Goal: Find specific page/section: Find specific page/section

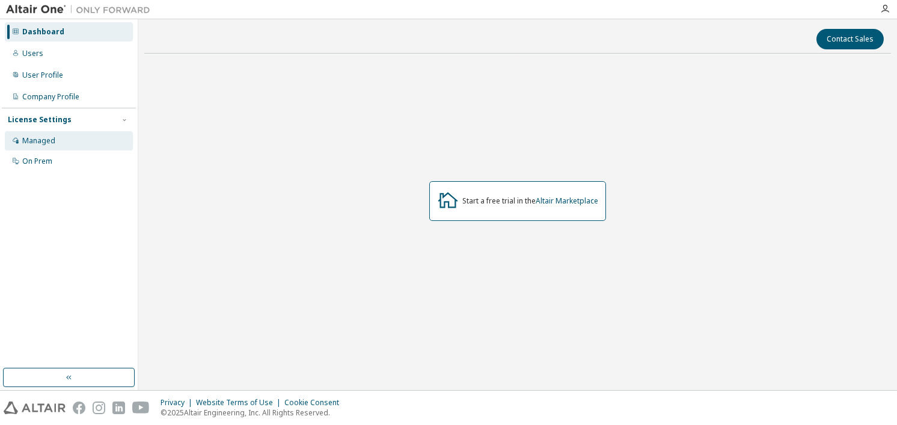
click at [54, 145] on div "Managed" at bounding box center [69, 140] width 128 height 19
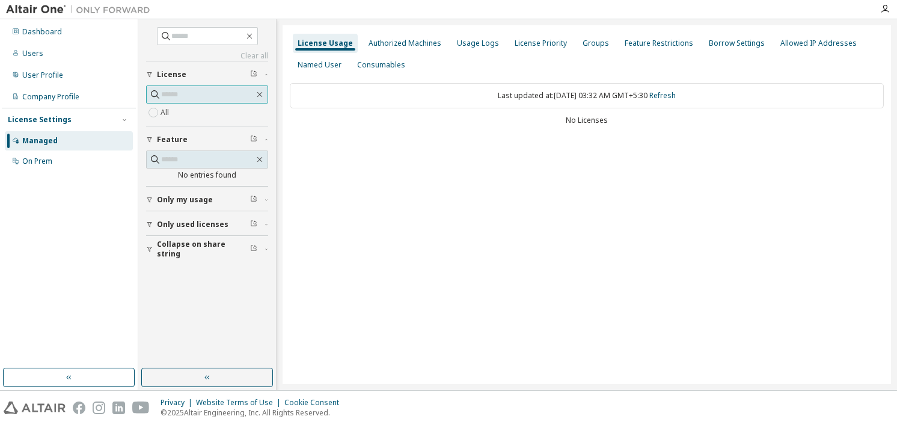
click at [211, 97] on input "text" at bounding box center [207, 94] width 93 height 12
click at [420, 46] on div "Authorized Machines" at bounding box center [405, 43] width 73 height 10
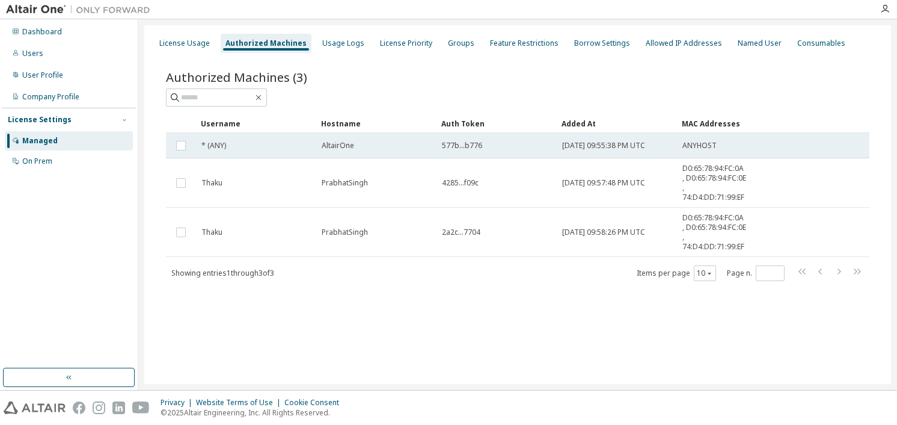
click at [196, 145] on td "* (ANY)" at bounding box center [256, 145] width 120 height 25
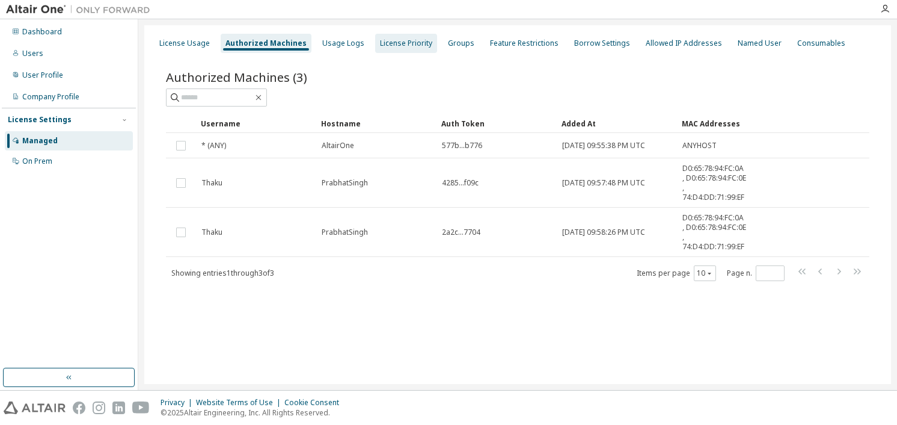
click at [403, 42] on div "License Priority" at bounding box center [406, 43] width 52 height 10
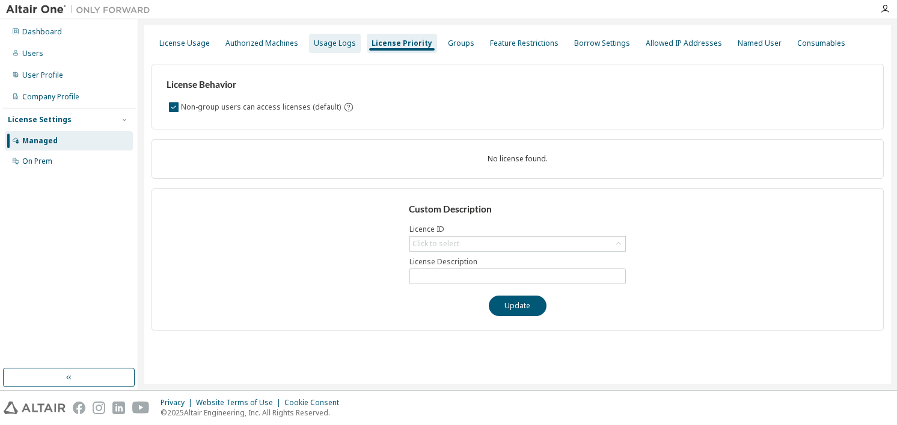
click at [338, 48] on div "Usage Logs" at bounding box center [335, 43] width 52 height 19
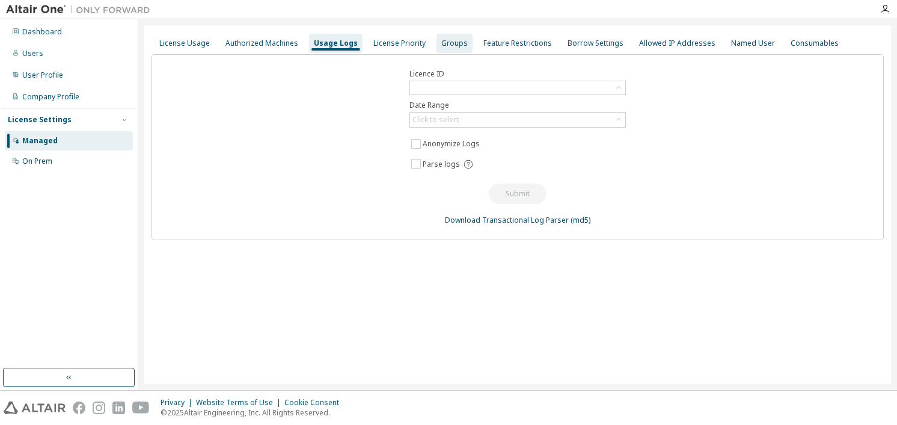
click at [444, 46] on div "Groups" at bounding box center [454, 43] width 26 height 10
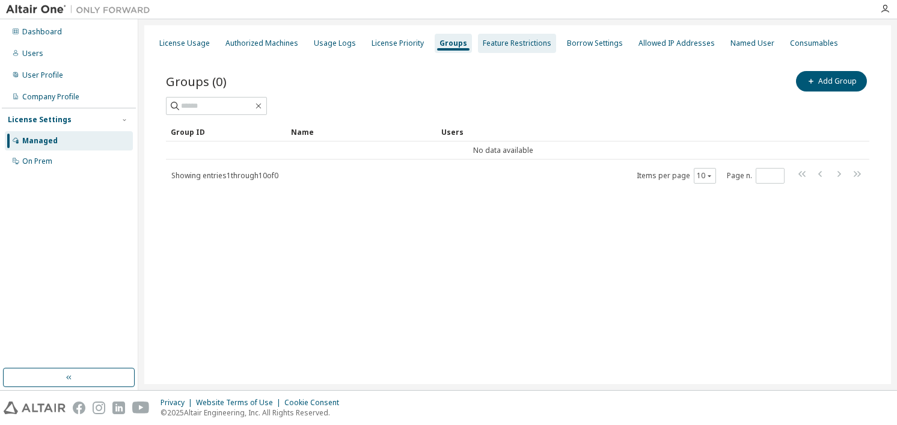
click at [511, 43] on div "Feature Restrictions" at bounding box center [517, 43] width 69 height 10
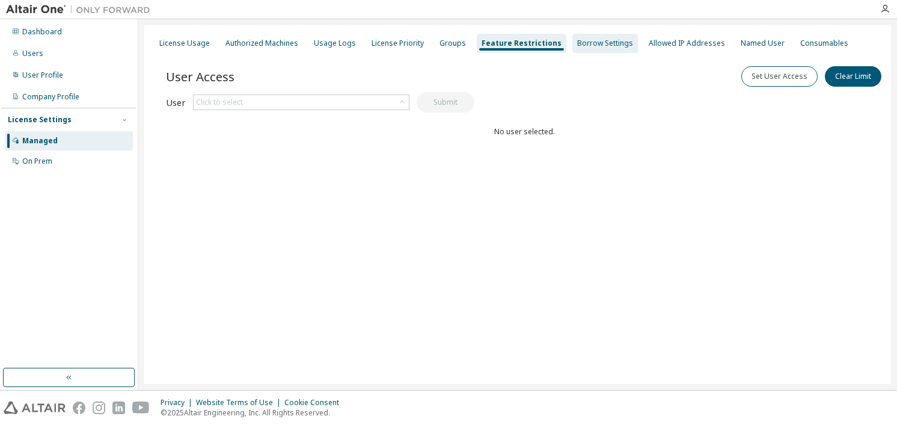
click at [577, 41] on div "Borrow Settings" at bounding box center [605, 43] width 56 height 10
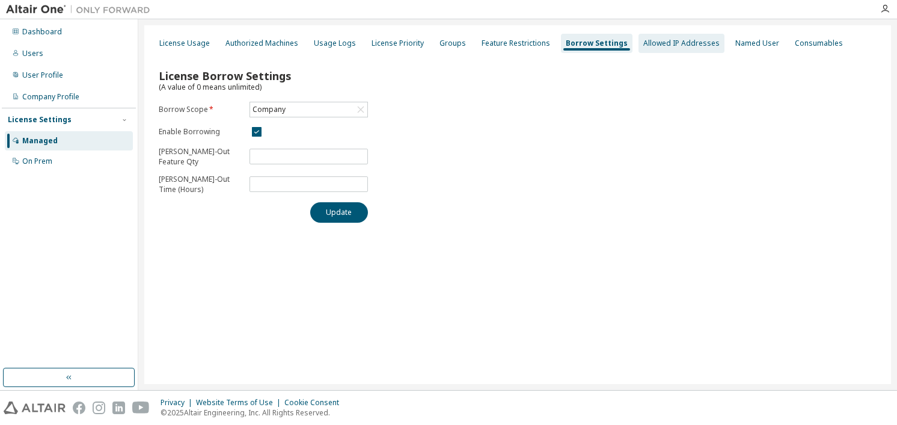
click at [648, 44] on div "Allowed IP Addresses" at bounding box center [681, 43] width 76 height 10
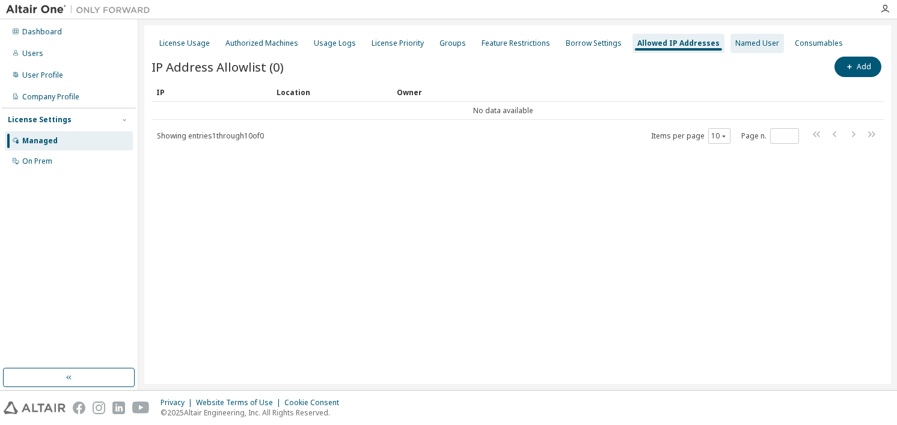
click at [749, 44] on div "Named User" at bounding box center [757, 43] width 44 height 10
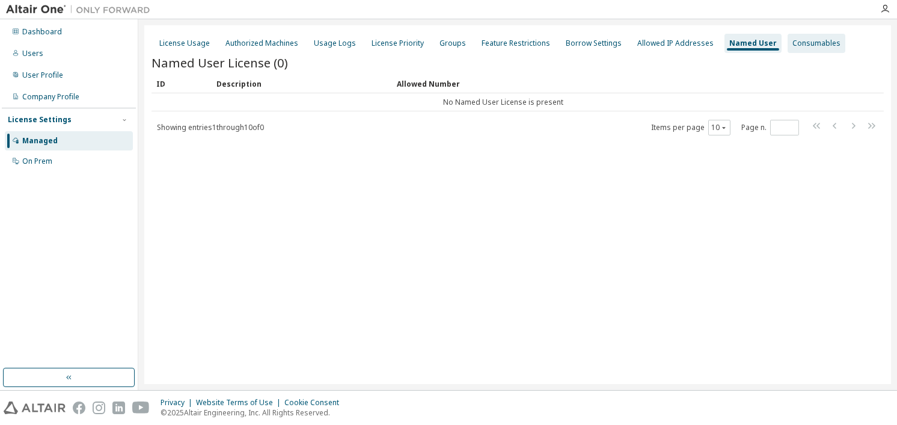
click at [802, 42] on div "Consumables" at bounding box center [817, 43] width 48 height 10
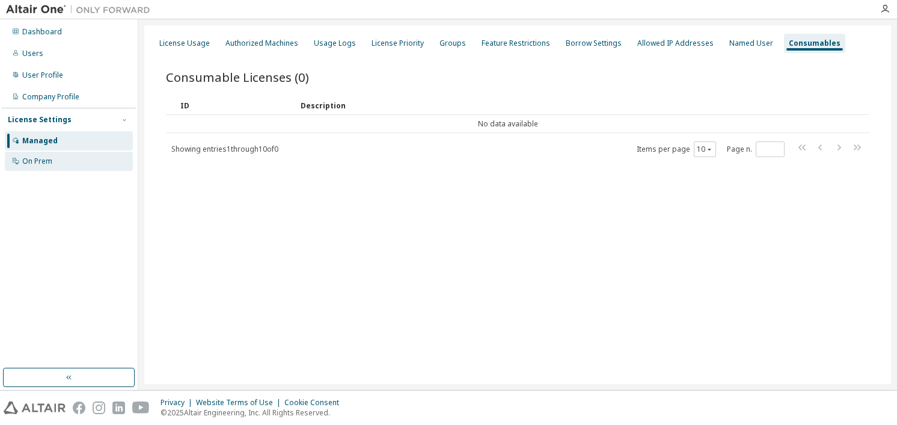
click at [63, 158] on div "On Prem" at bounding box center [69, 161] width 128 height 19
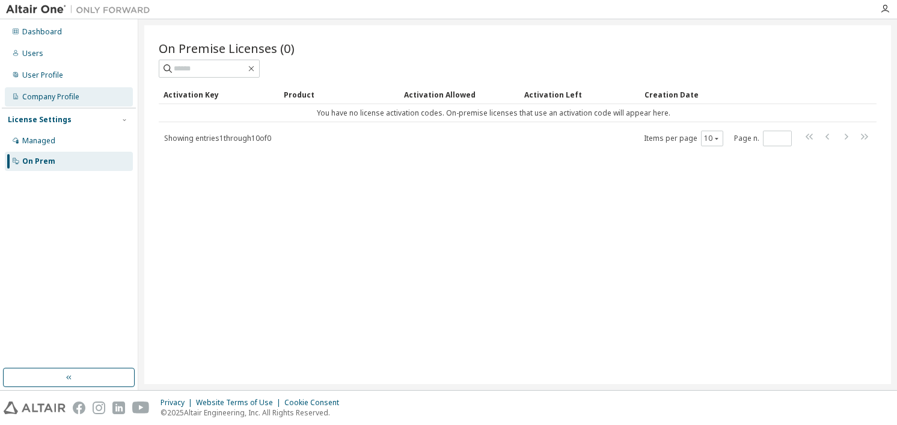
click at [93, 98] on div "Company Profile" at bounding box center [69, 96] width 128 height 19
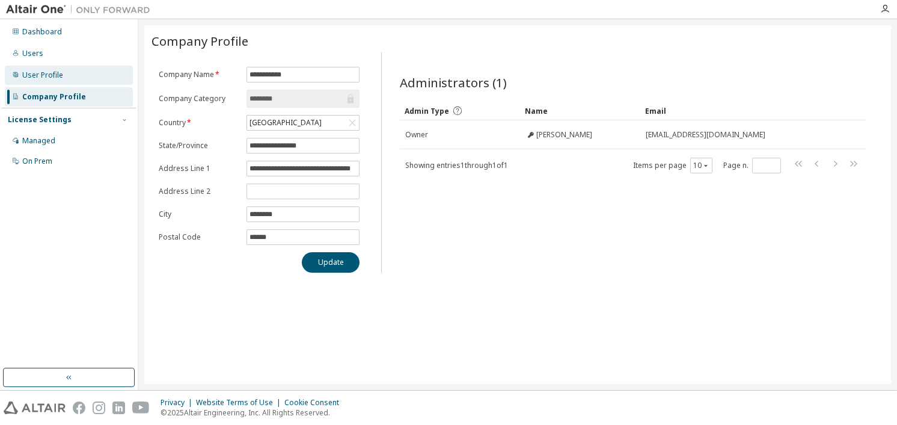
click at [72, 79] on div "User Profile" at bounding box center [69, 75] width 128 height 19
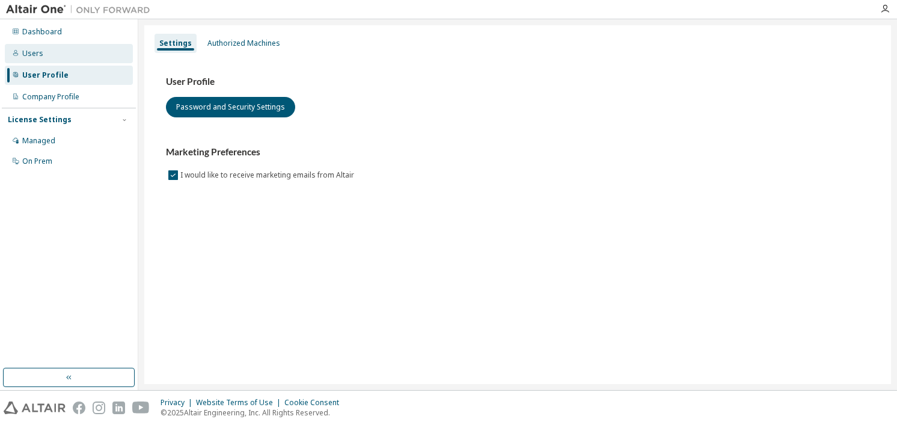
click at [70, 60] on div "Users" at bounding box center [69, 53] width 128 height 19
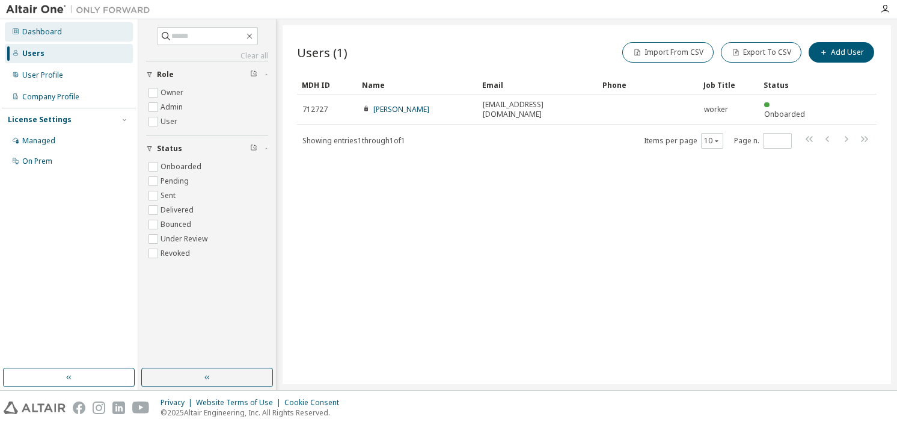
click at [56, 38] on div "Dashboard" at bounding box center [69, 31] width 128 height 19
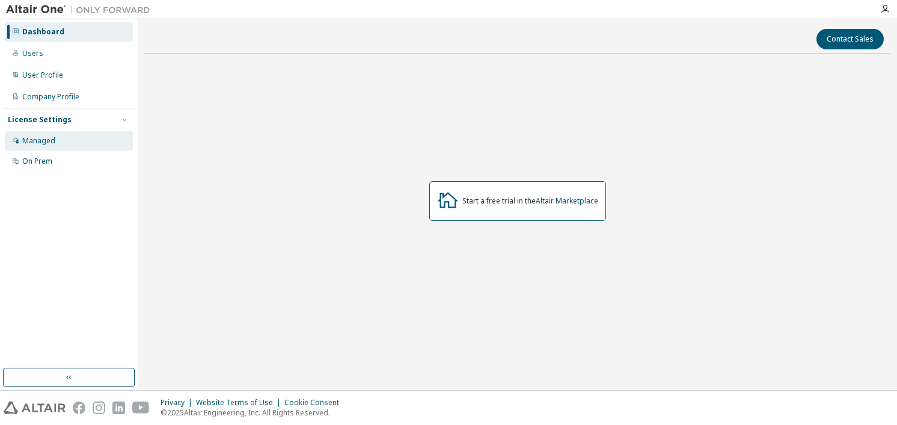
click at [70, 139] on div "Managed" at bounding box center [69, 140] width 128 height 19
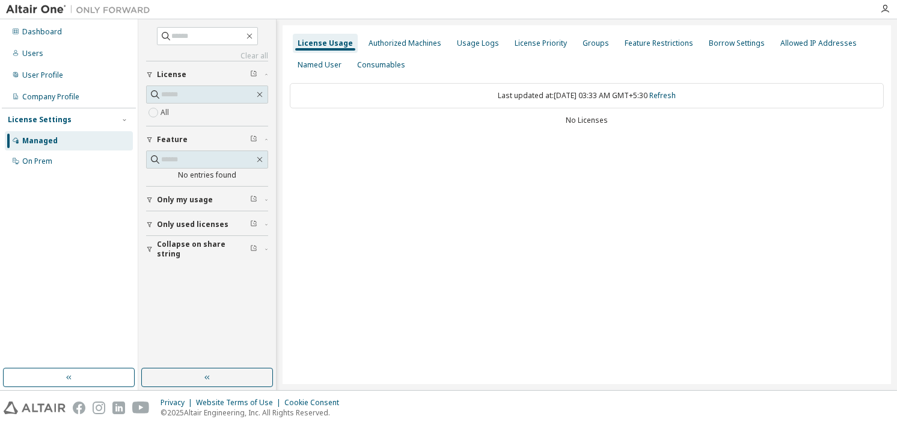
click at [605, 121] on div "No Licenses" at bounding box center [587, 120] width 594 height 10
click at [201, 200] on span "Only my usage" at bounding box center [185, 200] width 56 height 10
click at [192, 254] on span "Only used licenses" at bounding box center [193, 259] width 72 height 10
click at [442, 267] on div "License Usage Authorized Machines Usage Logs License Priority Groups Feature Re…" at bounding box center [587, 204] width 609 height 358
click at [340, 186] on div "License Usage Authorized Machines Usage Logs License Priority Groups Feature Re…" at bounding box center [587, 204] width 609 height 358
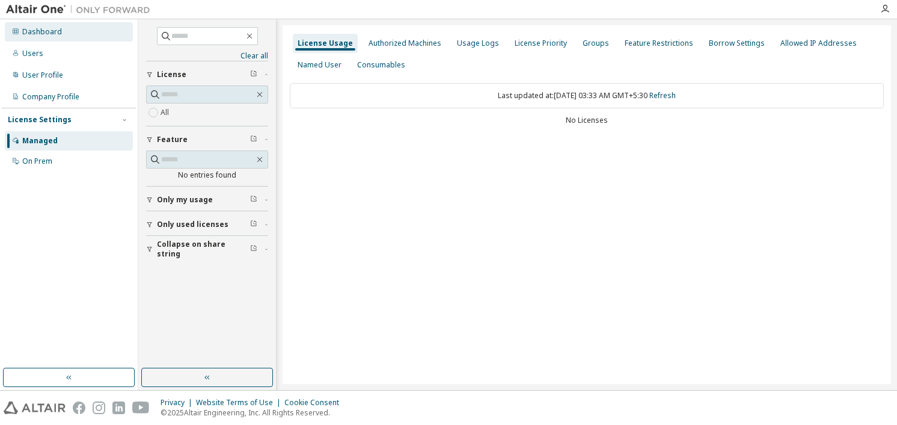
click at [44, 37] on div "Dashboard" at bounding box center [69, 31] width 128 height 19
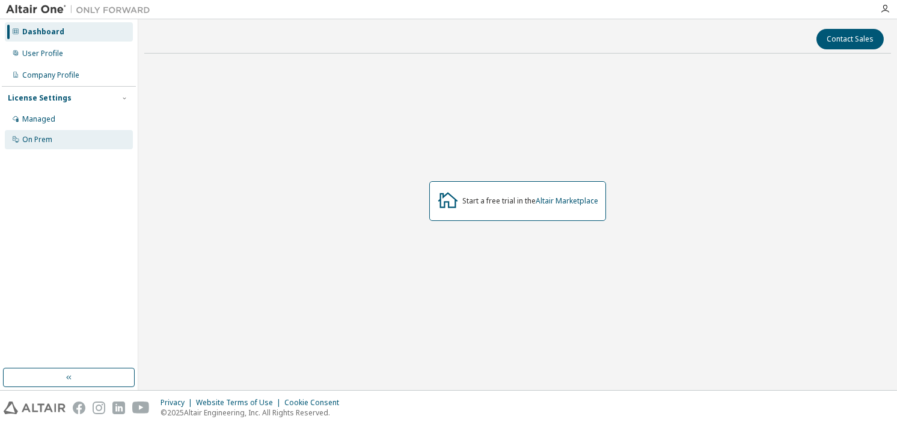
click at [25, 140] on div "On Prem" at bounding box center [37, 140] width 30 height 10
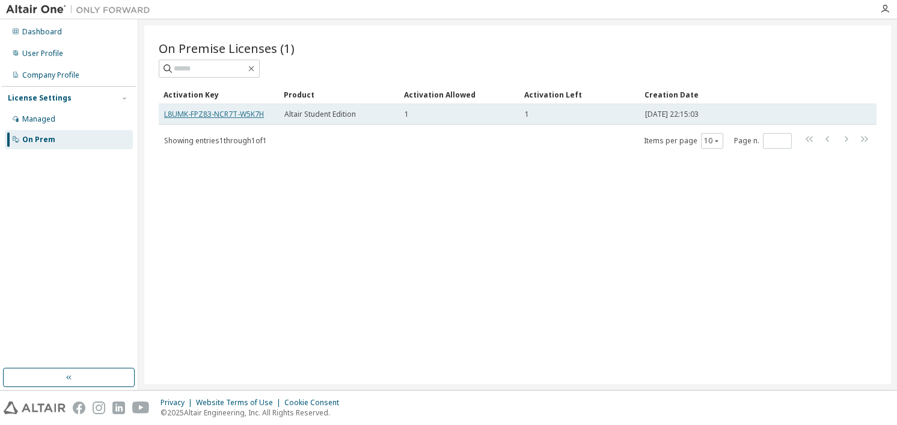
click at [219, 114] on link "L8UMK-FPZ83-NCR7T-W5K7H" at bounding box center [214, 114] width 100 height 10
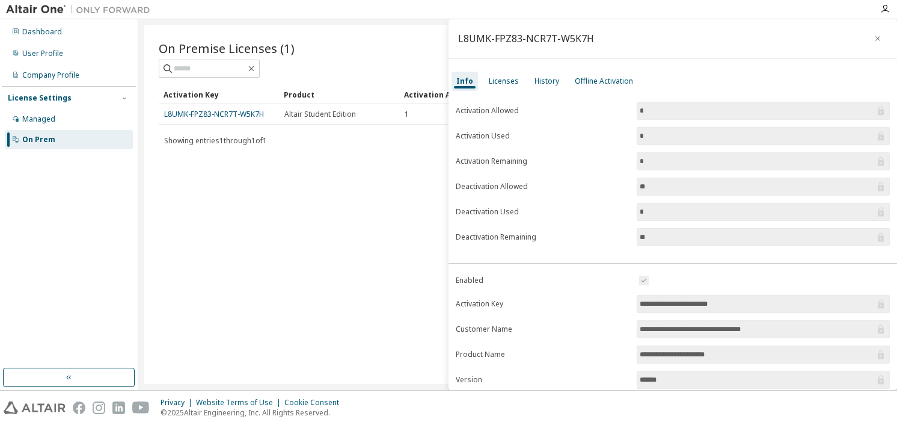
drag, startPoint x: 219, startPoint y: 113, endPoint x: 197, endPoint y: 160, distance: 51.9
click at [197, 160] on div "On Premise Licenses (1) Clear Load Save Save As Field Operator Value Select fil…" at bounding box center [517, 204] width 747 height 358
click at [207, 112] on link "L8UMK-FPZ83-NCR7T-W5K7H" at bounding box center [214, 114] width 100 height 10
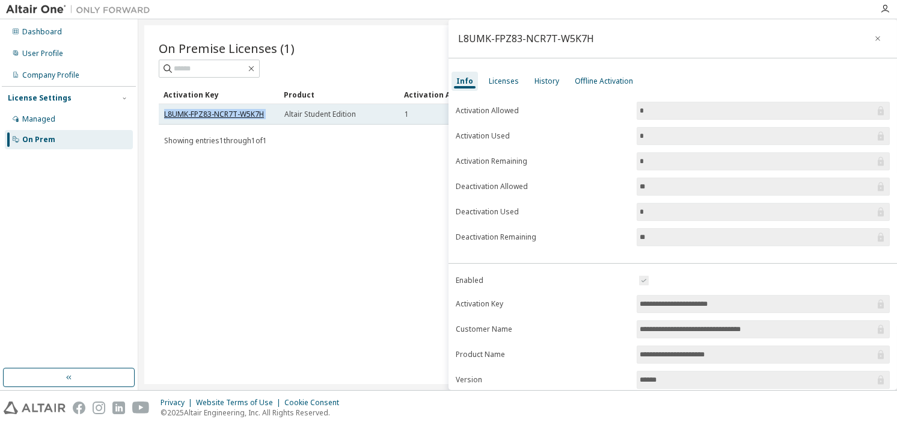
click at [207, 112] on link "L8UMK-FPZ83-NCR7T-W5K7H" at bounding box center [214, 114] width 100 height 10
click at [228, 232] on div "On Premise Licenses (1) Clear Load Save Save As Field Operator Value Select fil…" at bounding box center [517, 204] width 747 height 358
click at [738, 302] on input "**********" at bounding box center [757, 304] width 235 height 12
